Goal: Task Accomplishment & Management: Manage account settings

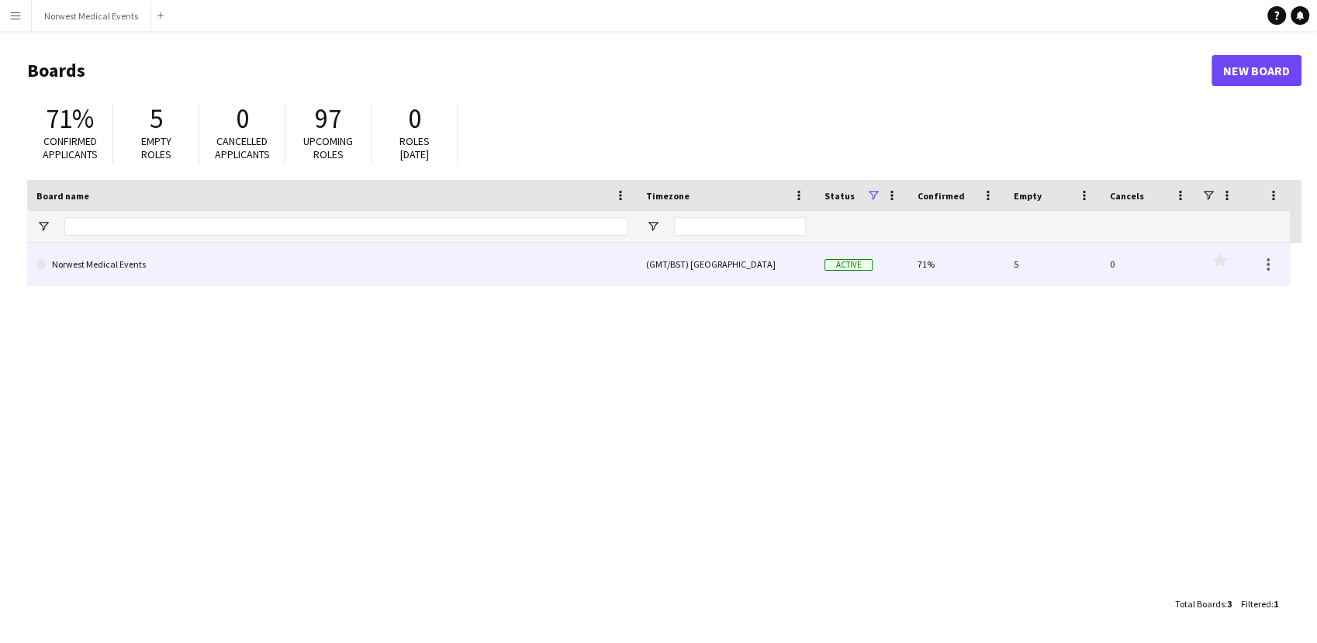
click at [271, 254] on link "Norwest Medical Events" at bounding box center [331, 264] width 591 height 43
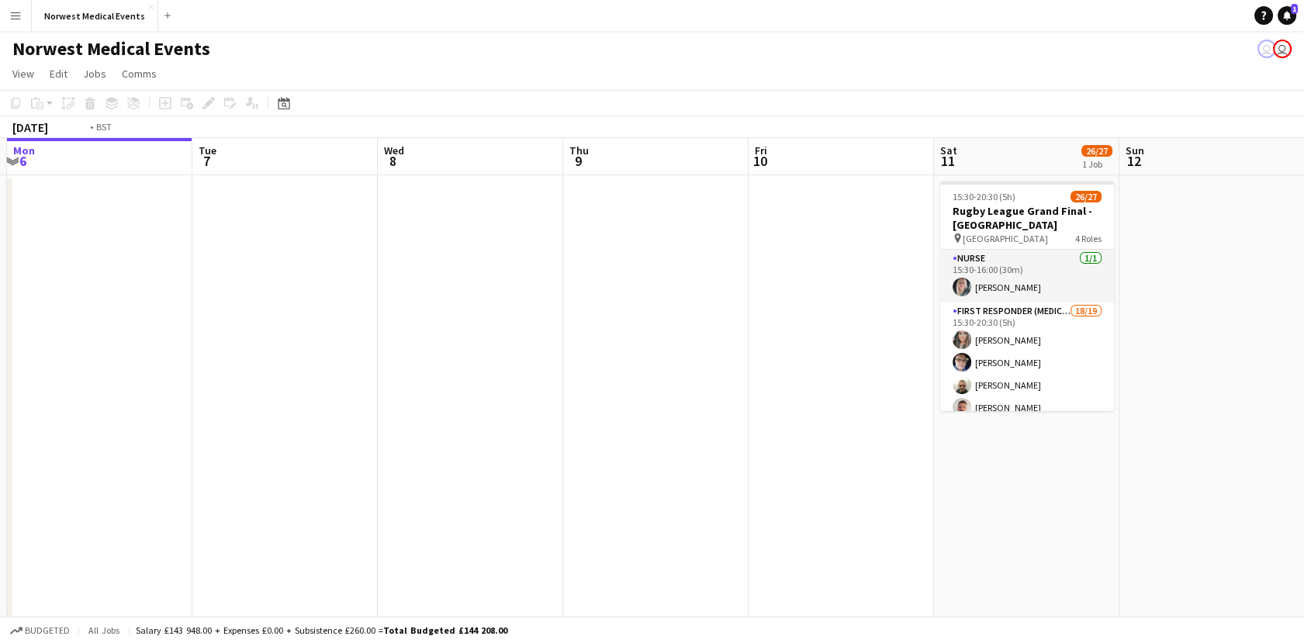
drag, startPoint x: 923, startPoint y: 448, endPoint x: 156, endPoint y: 443, distance: 766.6
click at [152, 448] on app-calendar-viewport "Fri 3 Sat 4 36/37 2 Jobs Sun 5 Mon 6 Tue 7 Wed 8 Thu 9 Fri 10 Sat 11 26/27 1 Jo…" at bounding box center [652, 443] width 1304 height 611
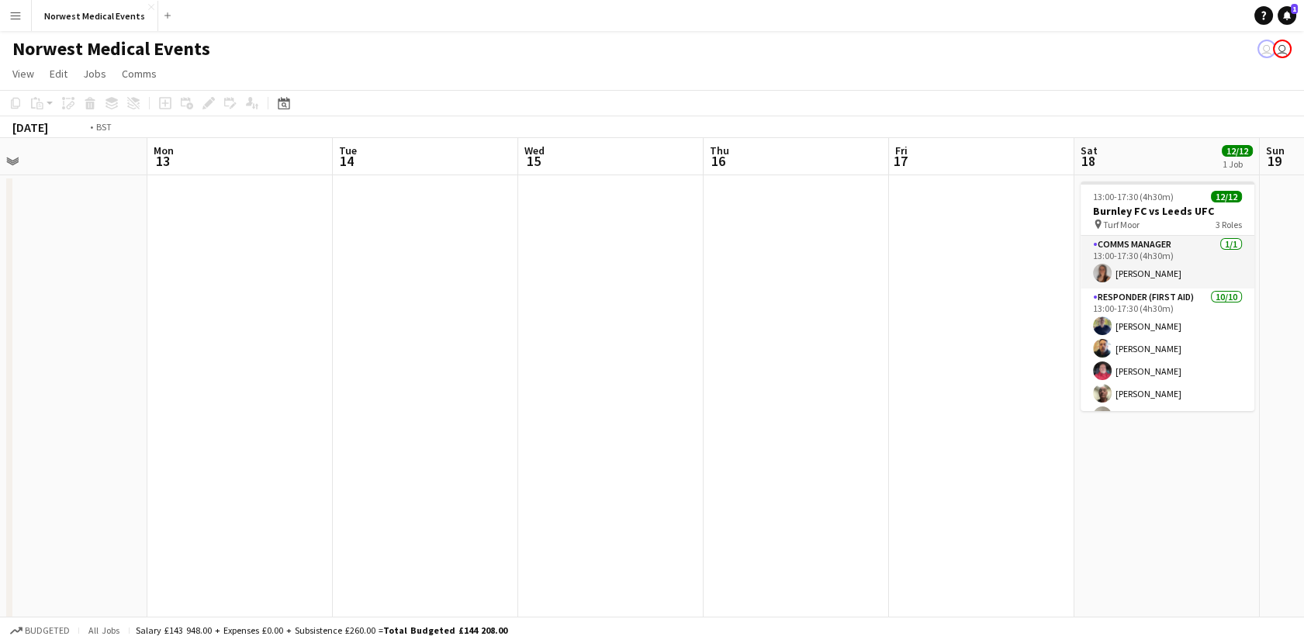
drag, startPoint x: 1100, startPoint y: 394, endPoint x: 196, endPoint y: 424, distance: 905.2
click at [196, 424] on app-calendar-viewport "Wed 8 Thu 9 Fri 10 Sat 11 26/27 1 Job Sun 12 Mon 13 Tue 14 Wed 15 Thu 16 Fri 17…" at bounding box center [652, 443] width 1304 height 611
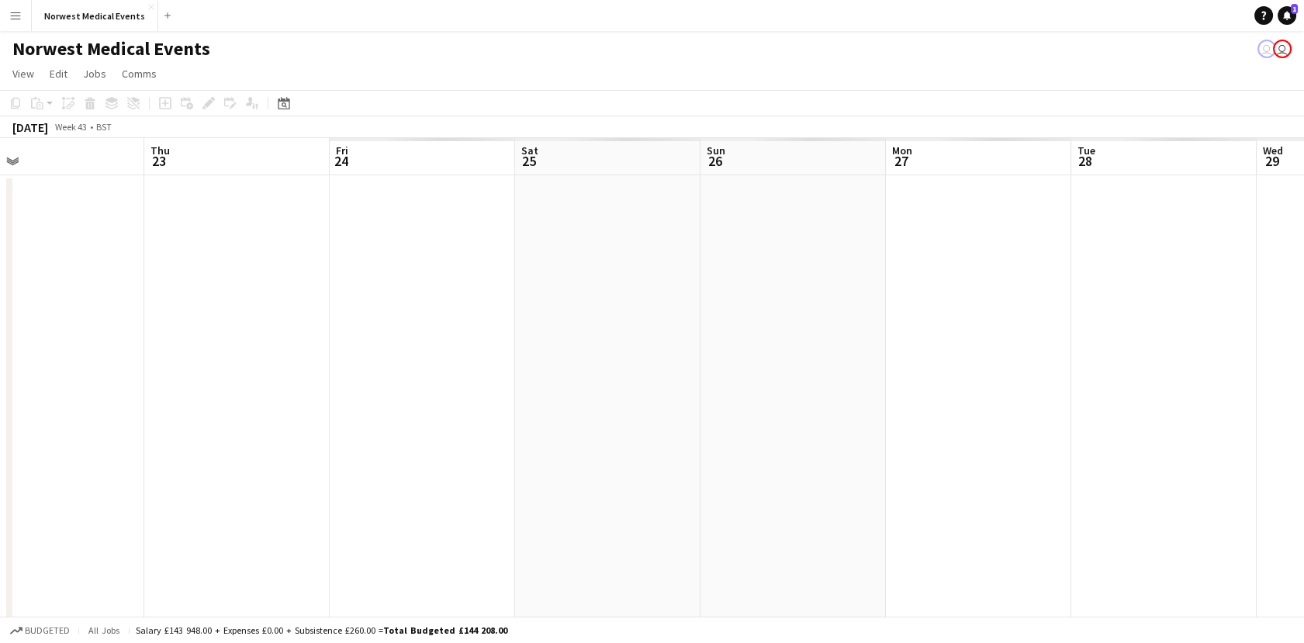
drag, startPoint x: 1085, startPoint y: 481, endPoint x: 178, endPoint y: 522, distance: 908.7
click at [130, 531] on app-calendar-viewport "Sat 18 12/12 1 Job Sun 19 Mon 20 Tue 21 10/10 1 Job Wed 22 Thu 23 Fri 24 Sat 25…" at bounding box center [652, 443] width 1304 height 611
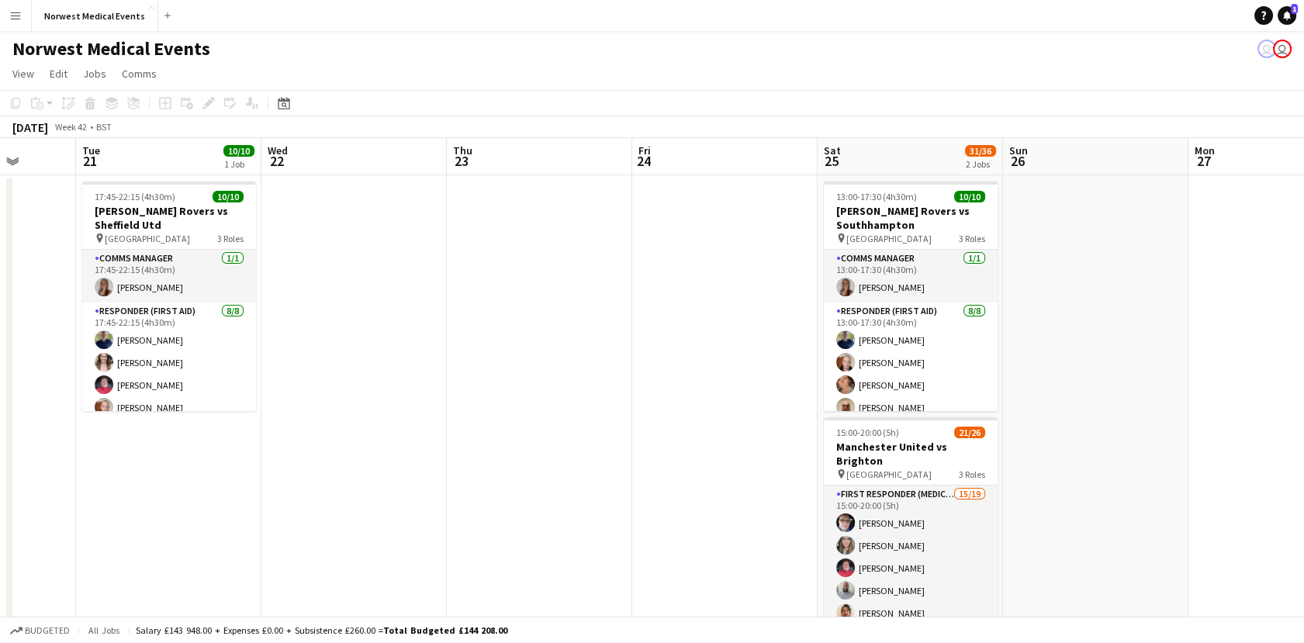
drag, startPoint x: 645, startPoint y: 507, endPoint x: 143, endPoint y: 506, distance: 502.0
click at [143, 506] on app-calendar-viewport "Sat 18 12/12 1 Job Sun 19 Mon 20 Tue 21 10/10 1 Job Wed 22 Thu 23 Fri 24 Sat 25…" at bounding box center [652, 443] width 1304 height 611
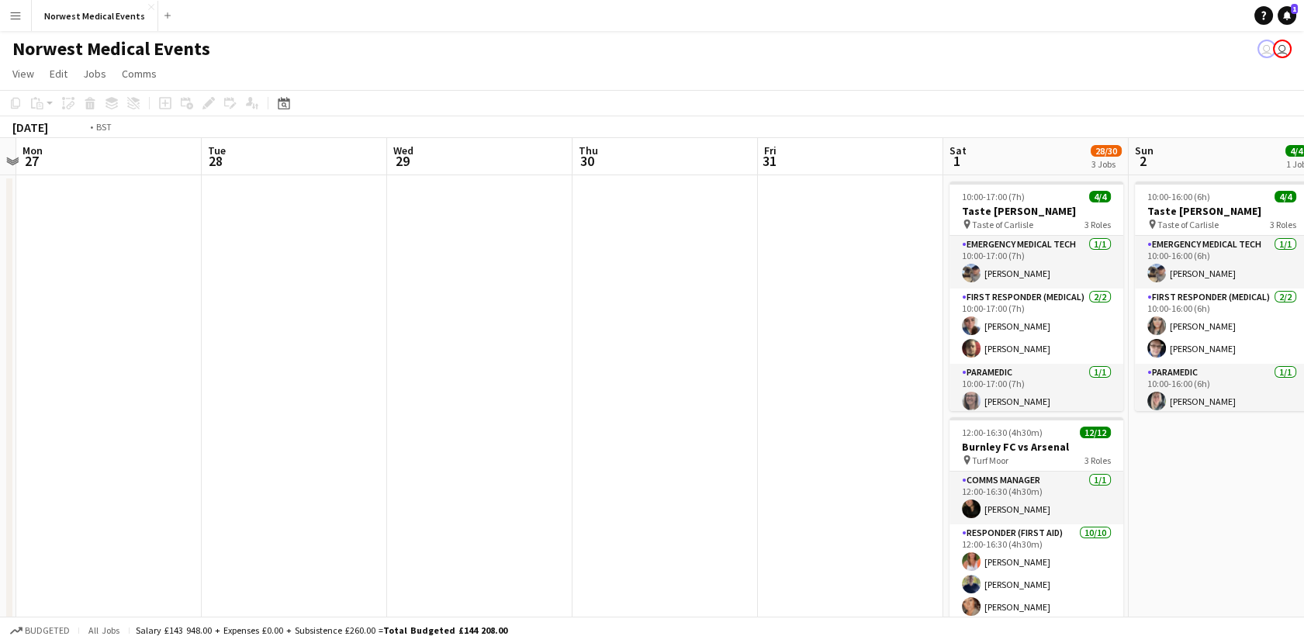
click at [23, 486] on app-calendar-viewport "Thu 23 Fri 24 Sat 25 31/36 2 Jobs Sun 26 Mon 27 Tue 28 Wed 29 Thu 30 Fri 31 Sat…" at bounding box center [652, 561] width 1304 height 847
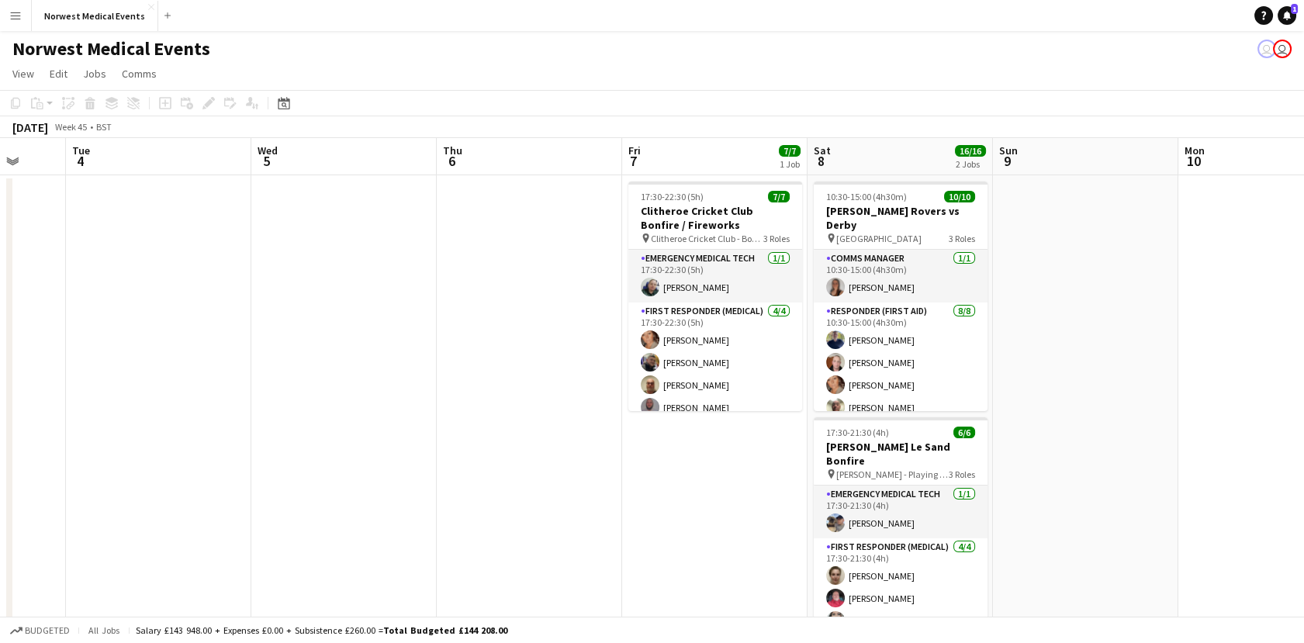
drag, startPoint x: 54, startPoint y: 450, endPoint x: 220, endPoint y: 407, distance: 171.4
click at [31, 450] on app-calendar-viewport "Sat 1 28/30 3 Jobs Sun 2 4/4 1 Job Mon 3 Tue 4 Wed 5 Thu 6 Fri 7 7/7 1 Job Sat …" at bounding box center [652, 561] width 1304 height 847
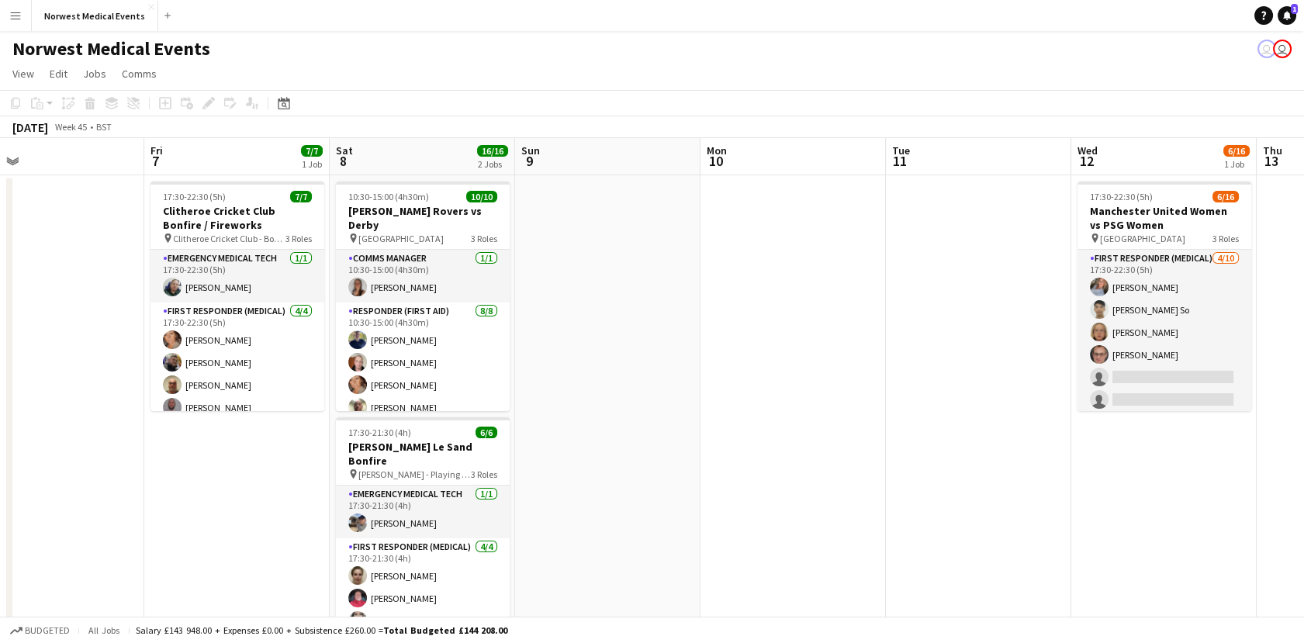
drag, startPoint x: 704, startPoint y: 376, endPoint x: 307, endPoint y: 369, distance: 396.5
click at [308, 372] on app-calendar-viewport "Mon 3 Tue 4 Wed 5 Thu 6 Fri 7 7/7 1 Job Sat 8 16/16 2 Jobs Sun 9 Mon 10 Tue 11 …" at bounding box center [652, 561] width 1304 height 847
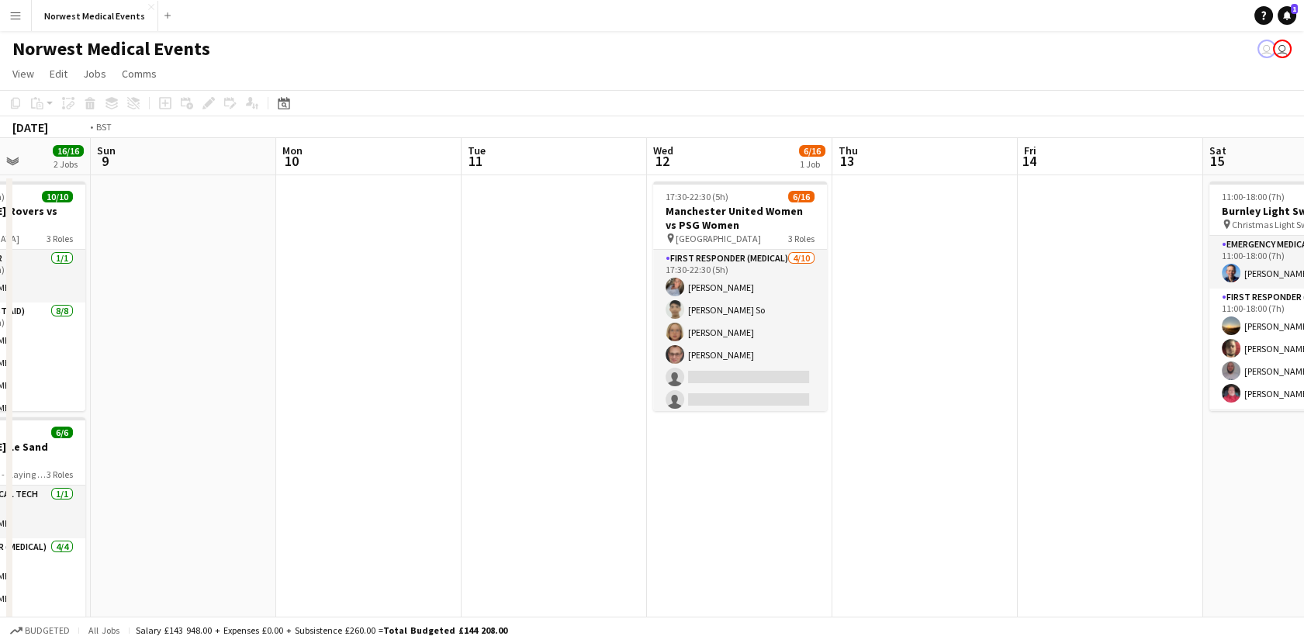
drag, startPoint x: 669, startPoint y: 344, endPoint x: 583, endPoint y: 278, distance: 107.9
click at [534, 342] on app-calendar-viewport "Wed 5 Thu 6 Fri 7 7/7 1 Job Sat 8 16/16 2 Jobs Sun 9 Mon 10 Tue 11 Wed 12 6/16 …" at bounding box center [652, 561] width 1304 height 847
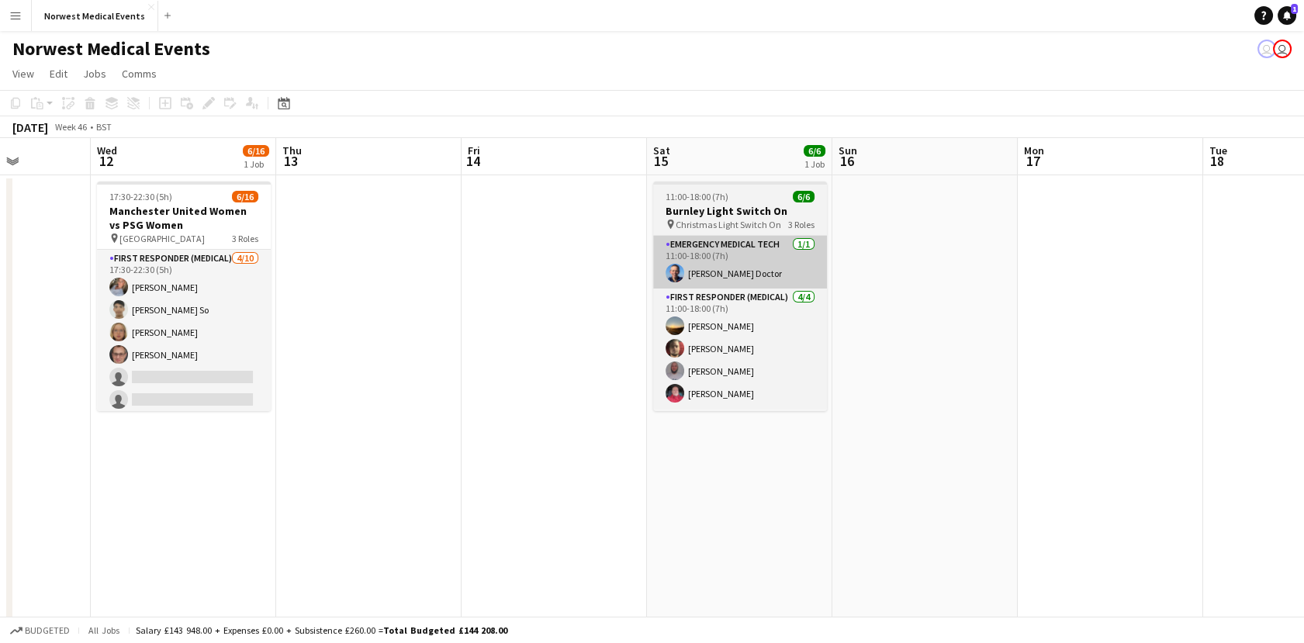
scroll to position [0, 701]
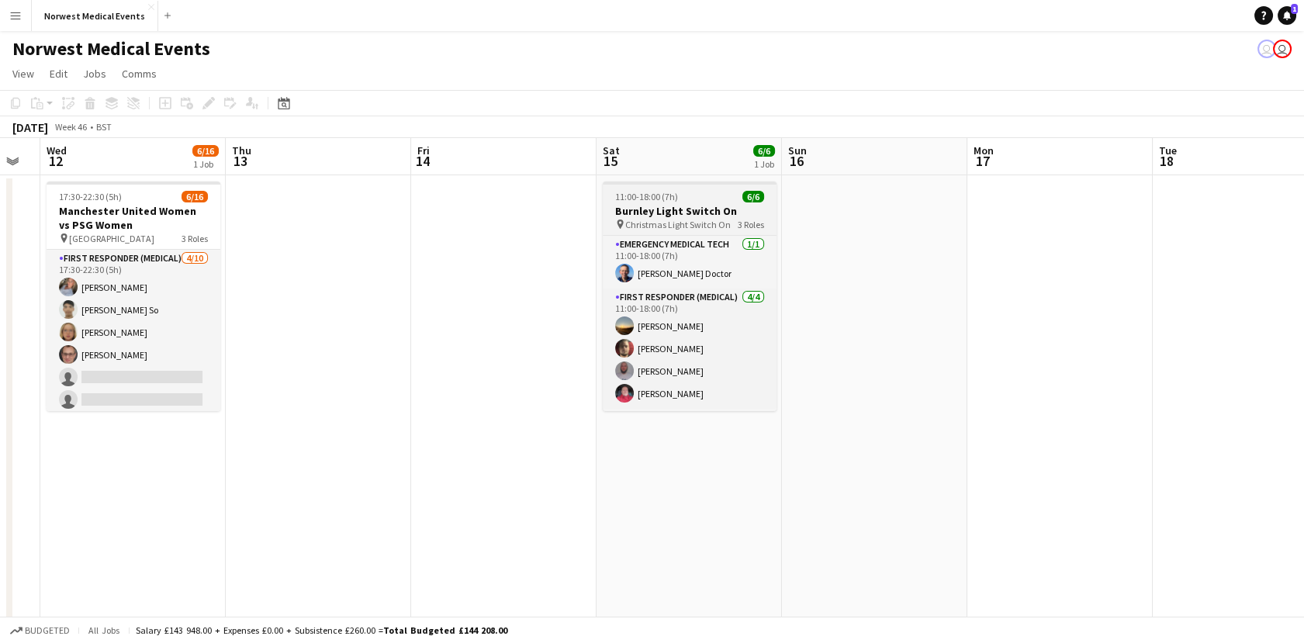
click at [746, 200] on span "6/6" at bounding box center [754, 197] width 22 height 12
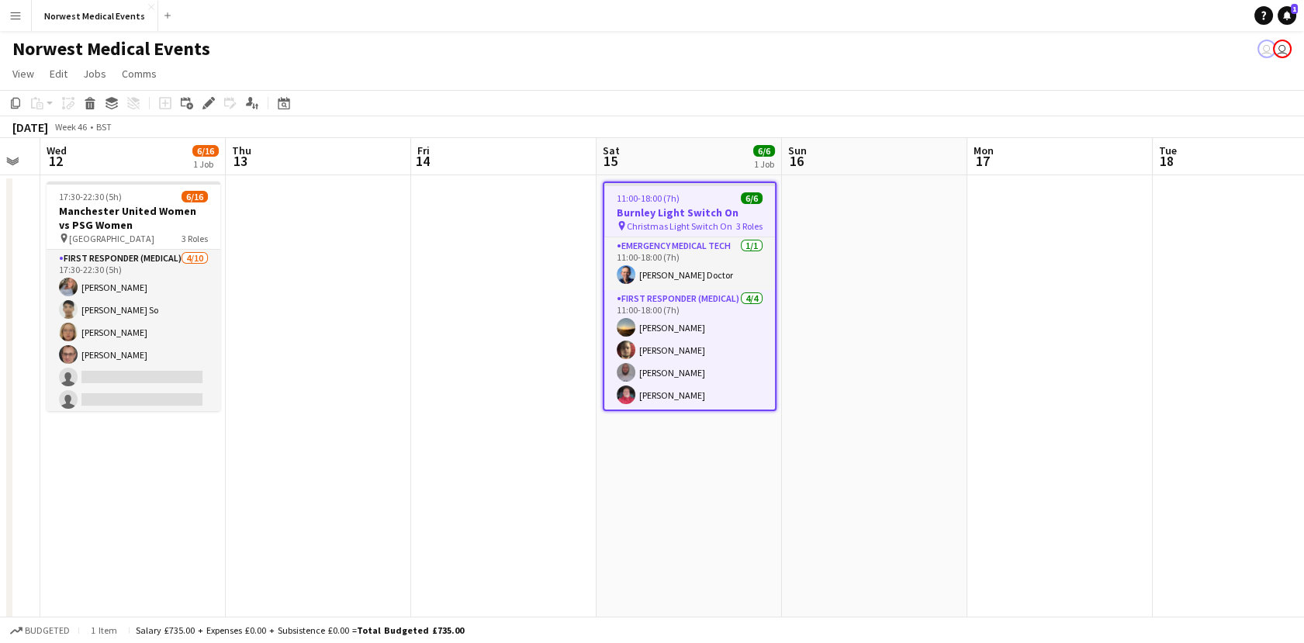
click at [685, 220] on span "Christmas Light Switch On" at bounding box center [680, 226] width 106 height 12
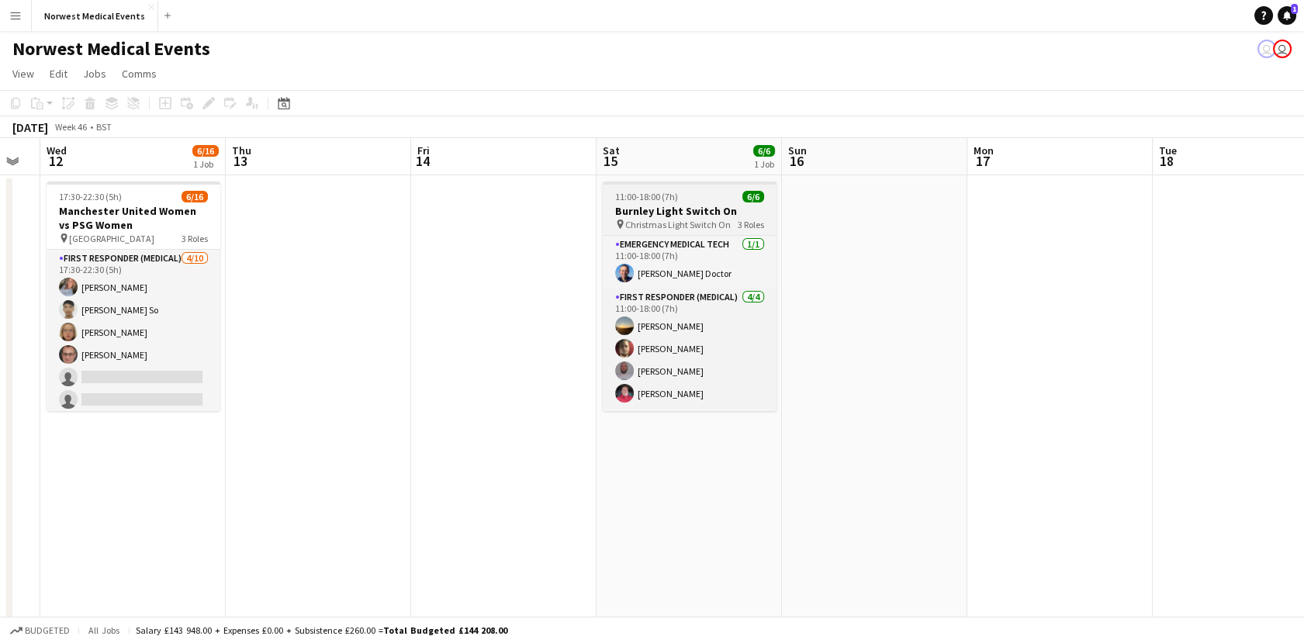
click at [685, 220] on span "Christmas Light Switch On" at bounding box center [678, 225] width 106 height 12
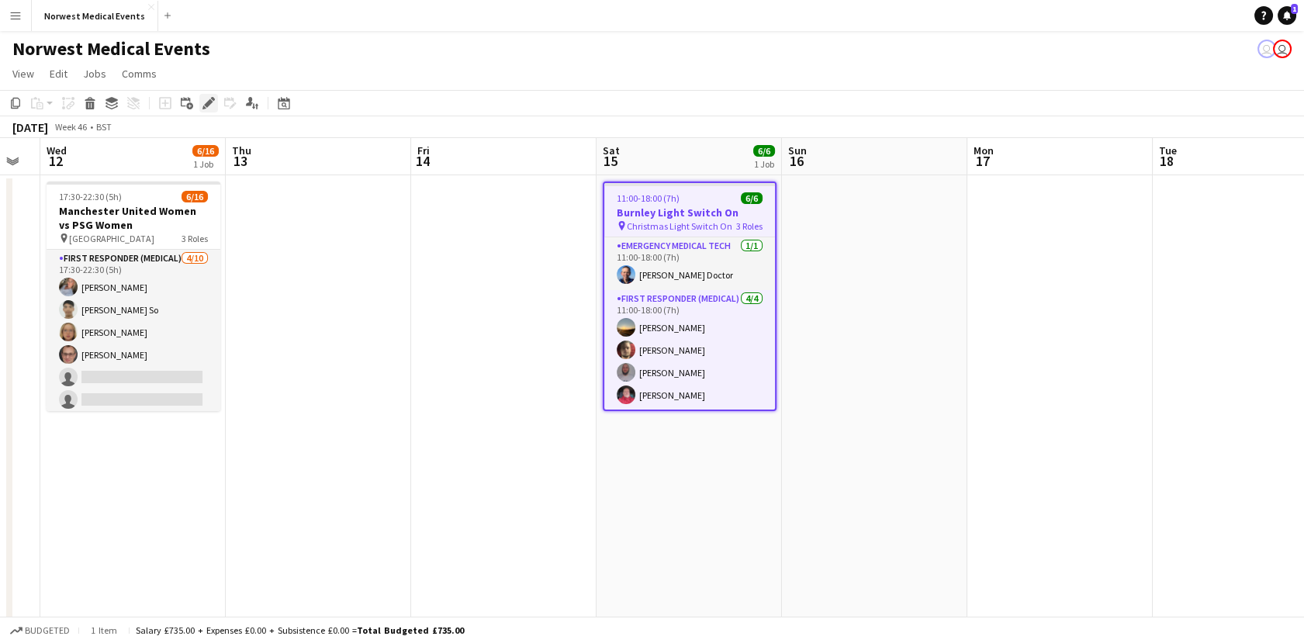
click at [209, 101] on icon at bounding box center [208, 103] width 9 height 9
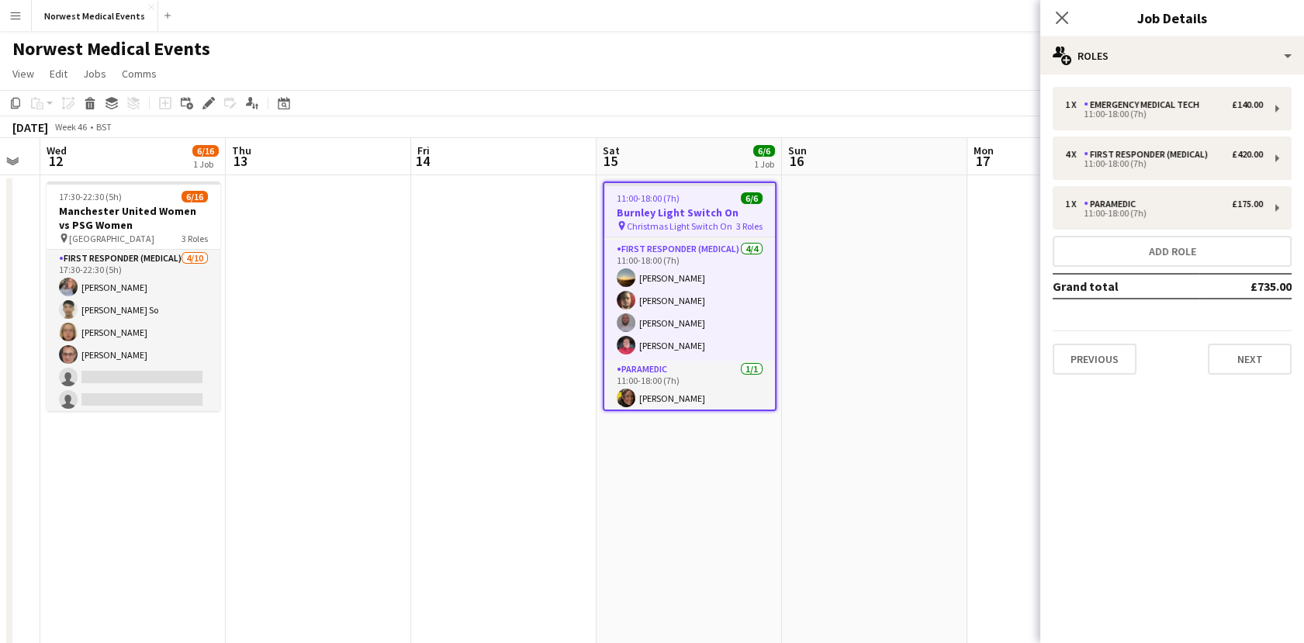
scroll to position [53, 0]
drag, startPoint x: 1067, startPoint y: 23, endPoint x: 1005, endPoint y: 139, distance: 131.9
click at [1067, 23] on icon at bounding box center [1062, 18] width 12 height 12
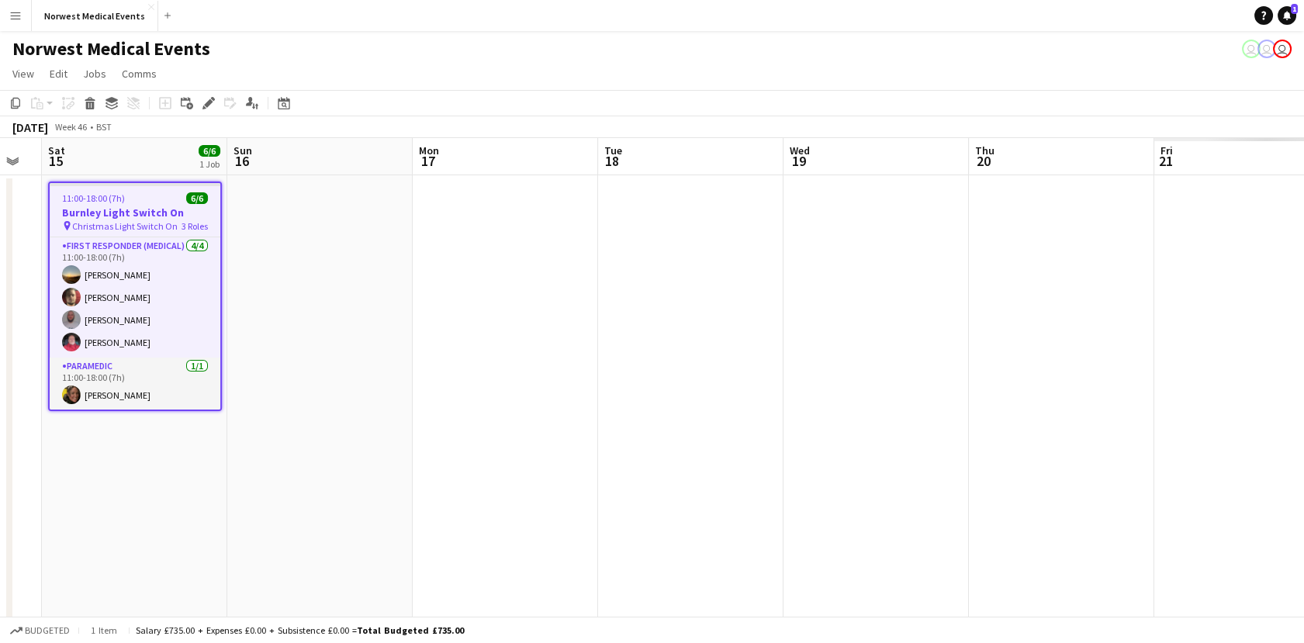
drag, startPoint x: 731, startPoint y: 370, endPoint x: 92, endPoint y: 368, distance: 638.6
click at [92, 369] on app-calendar-viewport "Mon 10 Tue 11 Wed 12 6/16 1 Job Thu 13 Fri 14 Sat 15 6/6 1 Job Sun 16 Mon 17 Tu…" at bounding box center [652, 561] width 1304 height 847
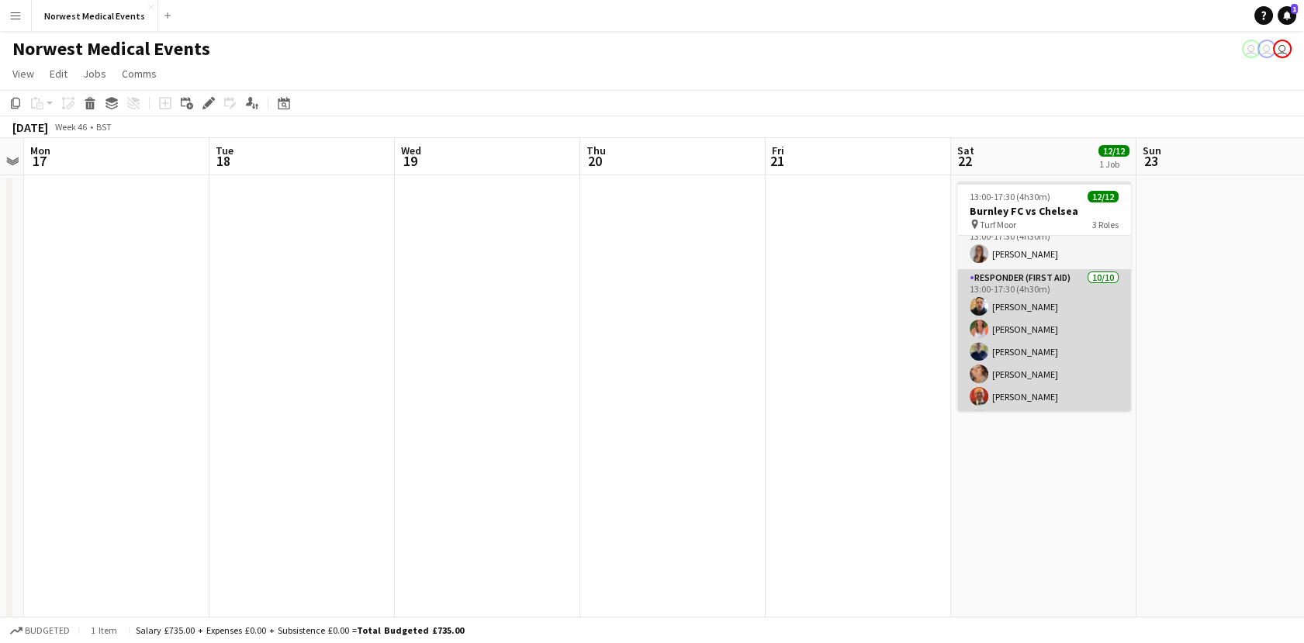
scroll to position [0, 0]
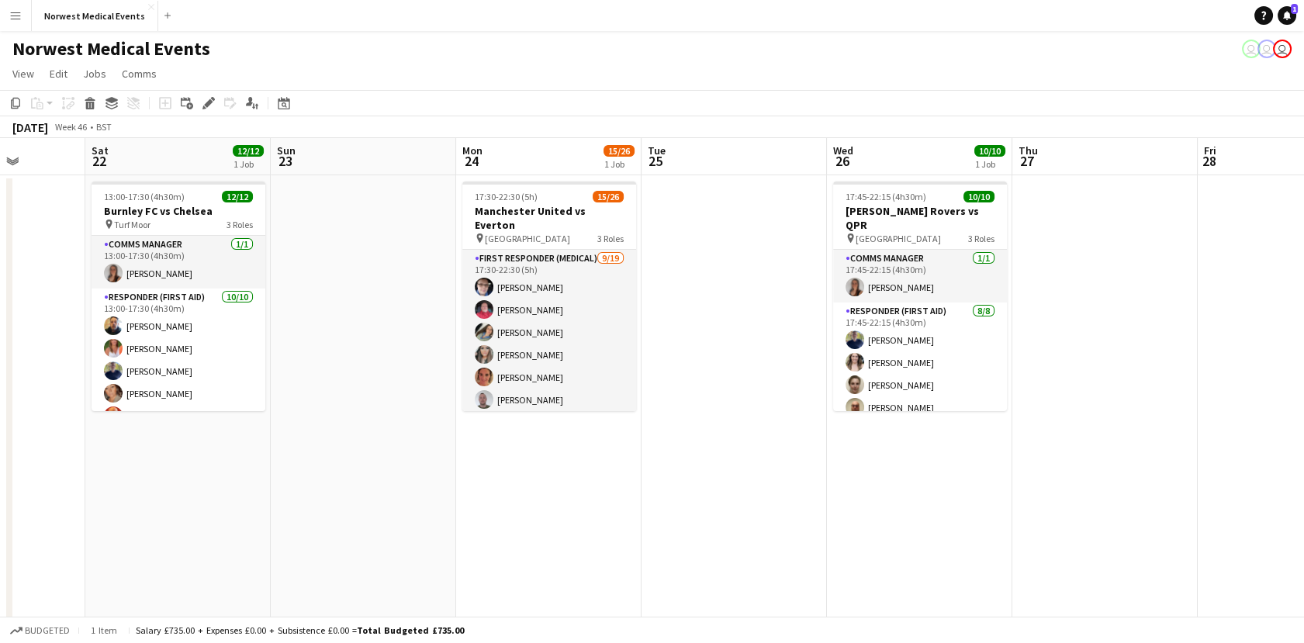
drag, startPoint x: 1198, startPoint y: 351, endPoint x: 336, endPoint y: 418, distance: 864.6
click at [336, 418] on app-calendar-viewport "Tue 18 Wed 19 Thu 20 Fri 21 Sat 22 12/12 1 Job Sun 23 Mon 24 15/26 1 Job Tue 25…" at bounding box center [652, 561] width 1304 height 847
click at [601, 274] on app-card-role "First Responder (Medical) [DATE] 17:30-22:30 (5h) [PERSON_NAME] [PERSON_NAME] […" at bounding box center [549, 479] width 174 height 458
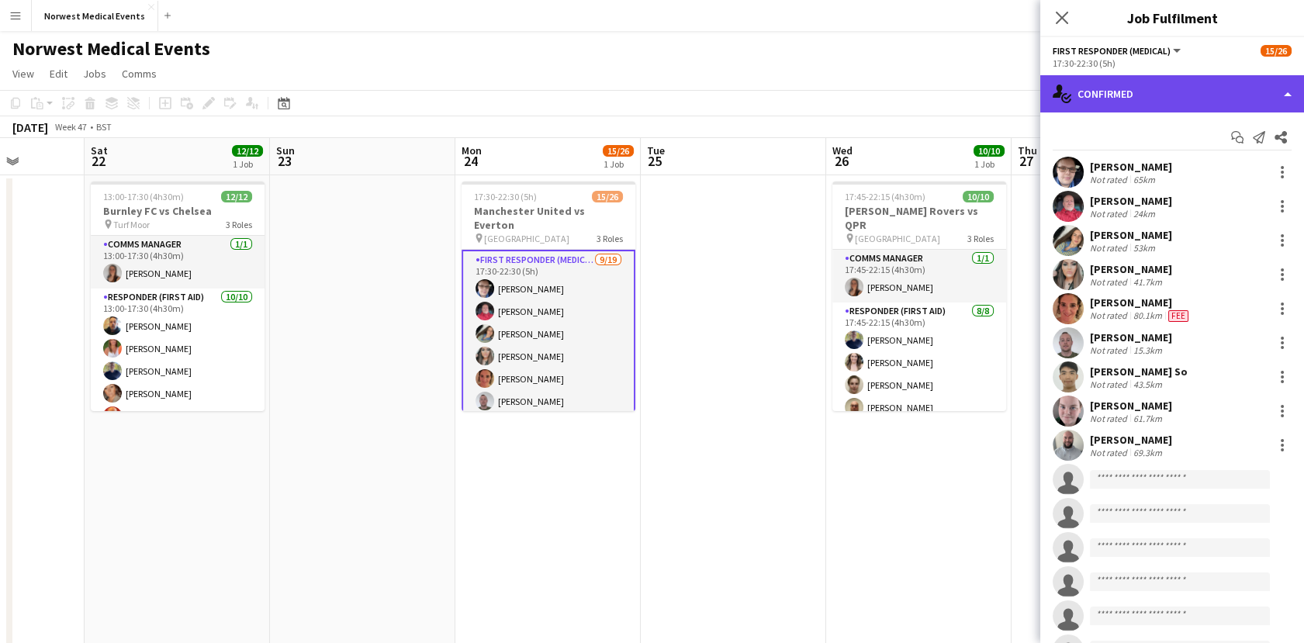
click at [1162, 93] on div "single-neutral-actions-check-2 Confirmed" at bounding box center [1172, 93] width 264 height 37
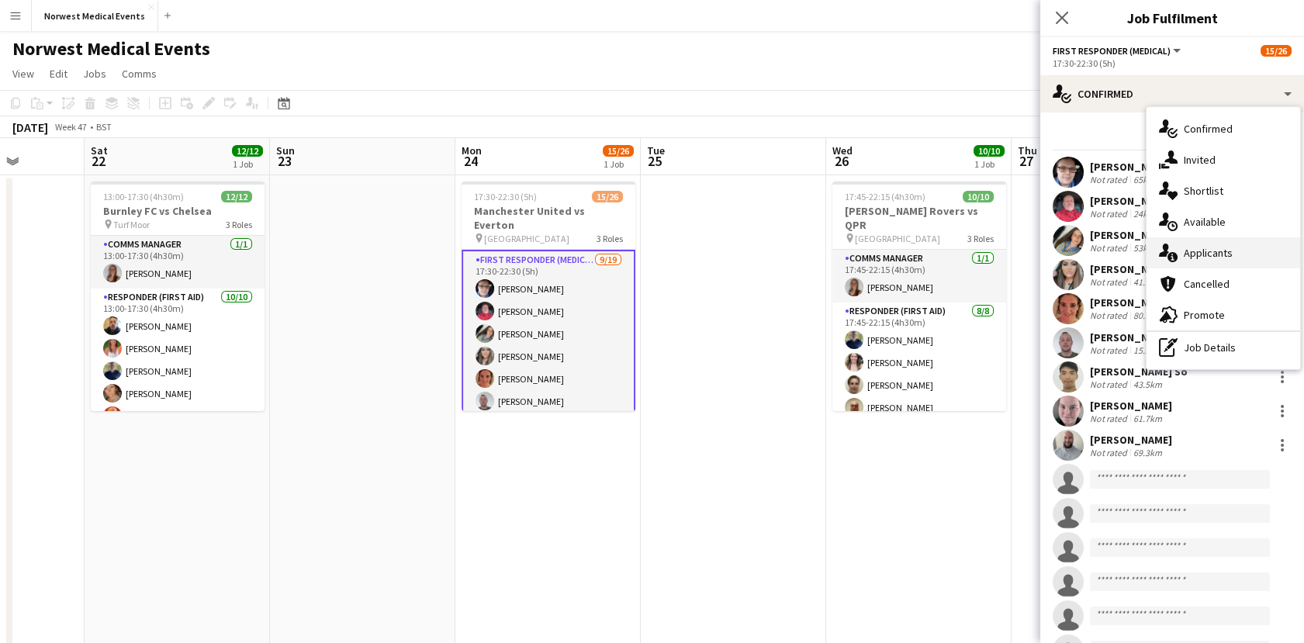
click at [1248, 251] on div "single-neutral-actions-information Applicants" at bounding box center [1224, 252] width 154 height 31
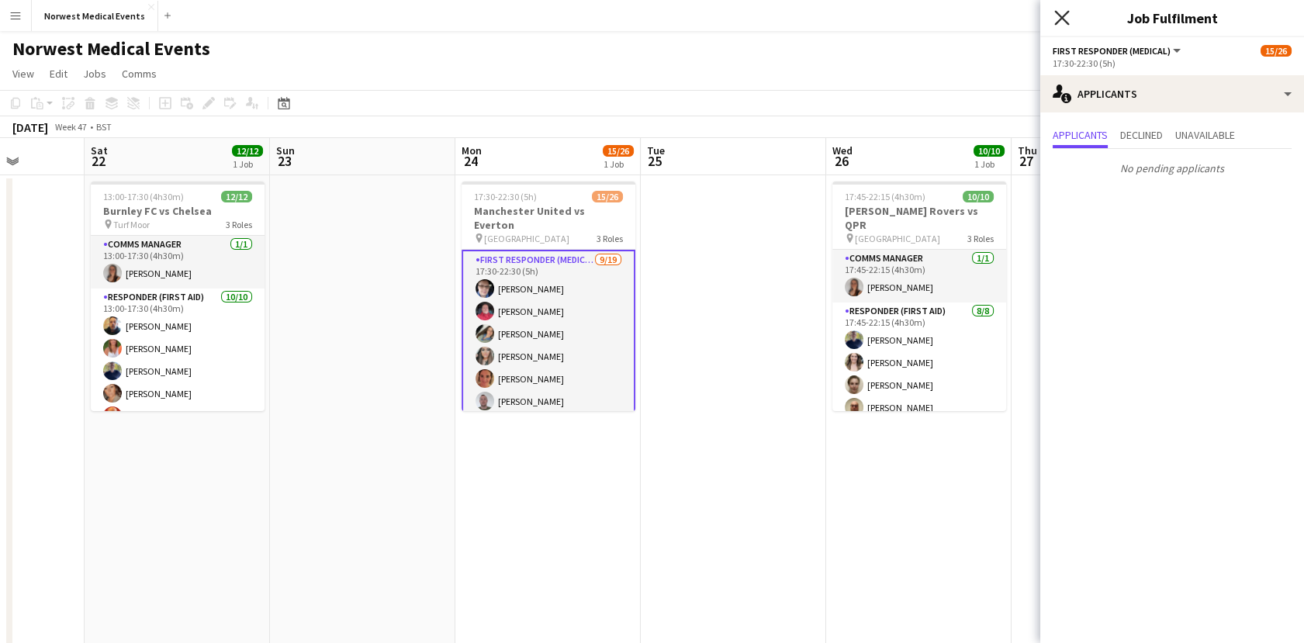
click at [1065, 19] on icon "Close pop-in" at bounding box center [1061, 17] width 15 height 15
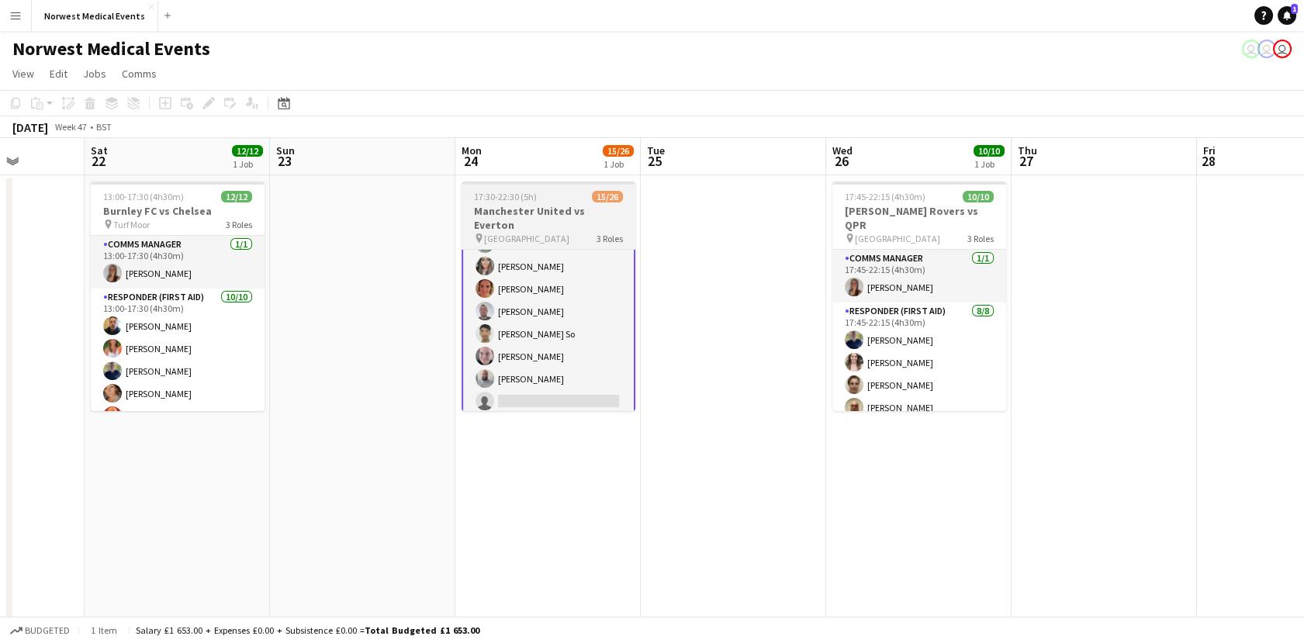
scroll to position [0, 0]
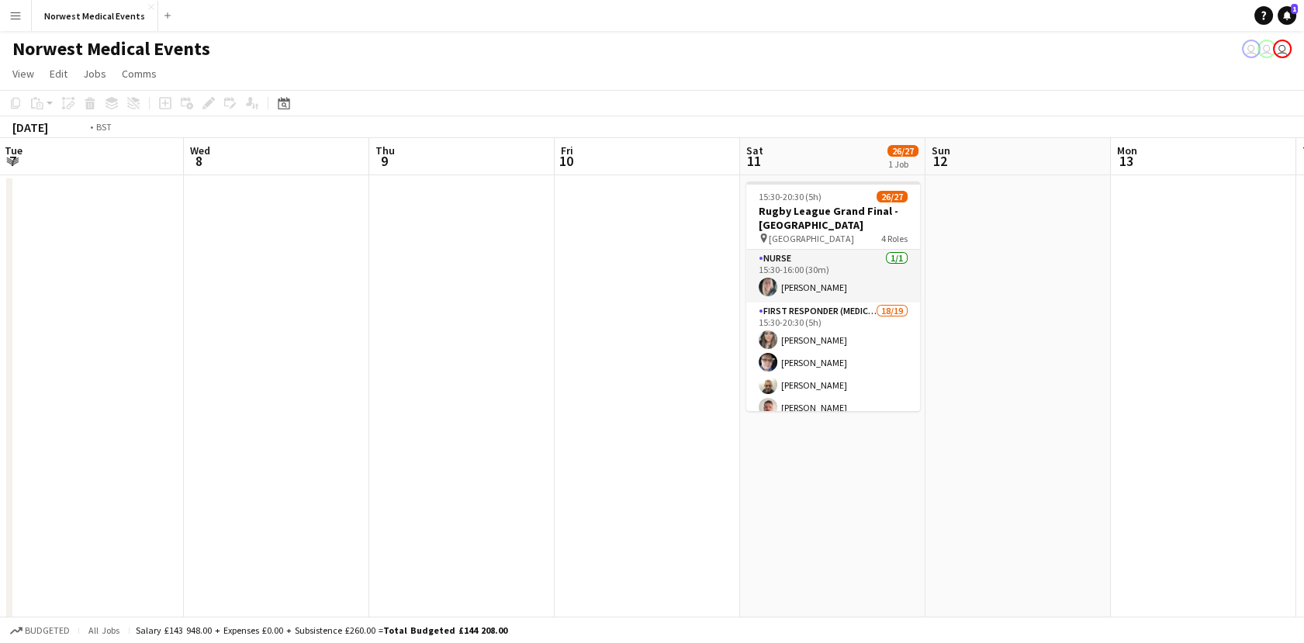
drag, startPoint x: 838, startPoint y: 312, endPoint x: 313, endPoint y: 285, distance: 526.0
click at [313, 285] on app-calendar-viewport "Fri 3 Sat 4 36/37 2 Jobs Sun 5 Mon 6 Tue 7 Wed 8 Thu 9 Fri 10 Sat 11 26/27 1 Jo…" at bounding box center [652, 443] width 1304 height 611
